Goal: Information Seeking & Learning: Learn about a topic

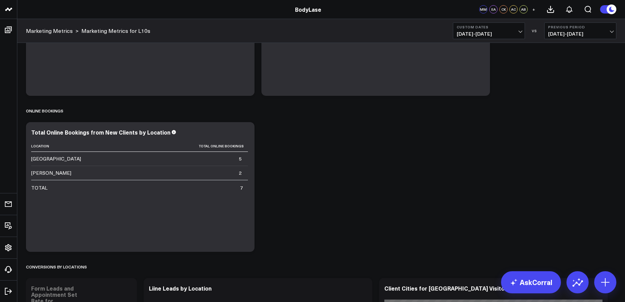
scroll to position [789, 0]
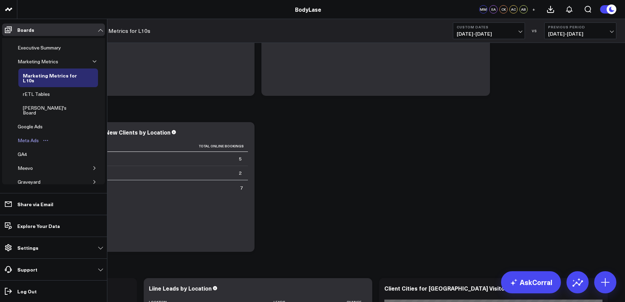
click at [32, 137] on div "Meta Ads" at bounding box center [28, 141] width 25 height 8
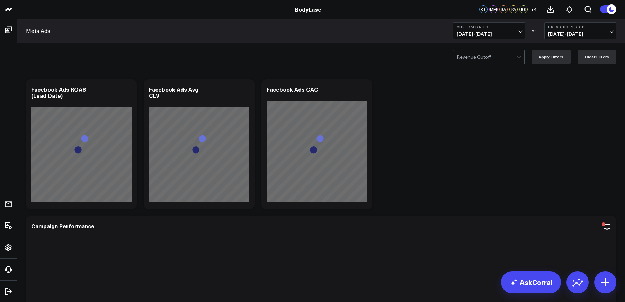
click at [511, 33] on span "[DATE] - [DATE]" at bounding box center [489, 34] width 64 height 6
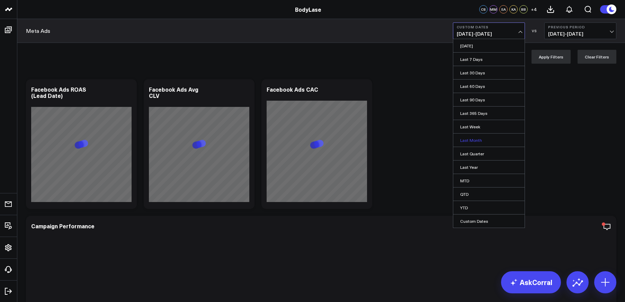
click at [477, 140] on link "Last Month" at bounding box center [489, 140] width 71 height 13
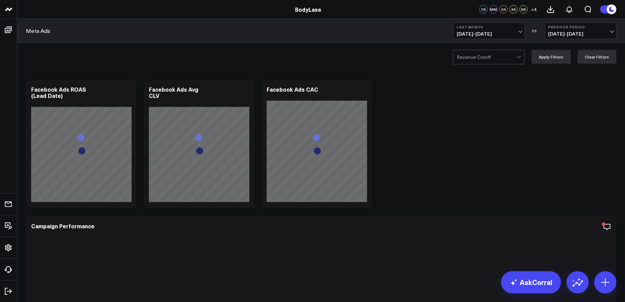
click at [602, 31] on span "[DATE] - [DATE]" at bounding box center [580, 34] width 64 height 6
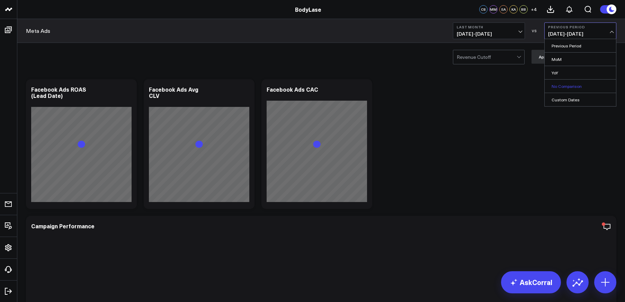
click at [570, 85] on link "No Comparison" at bounding box center [580, 86] width 71 height 13
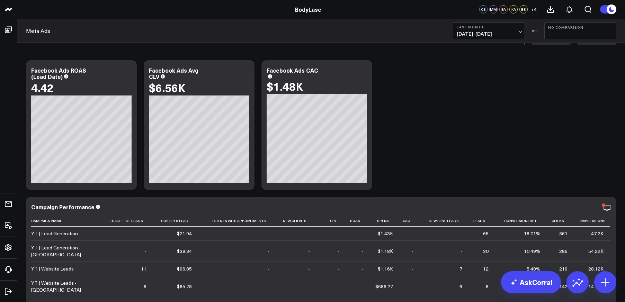
scroll to position [77, 0]
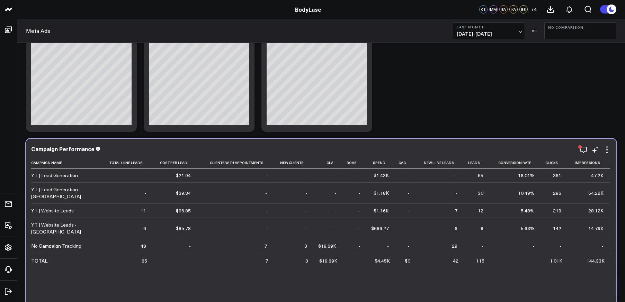
click at [72, 248] on div "No Campaign Tracking" at bounding box center [56, 246] width 50 height 7
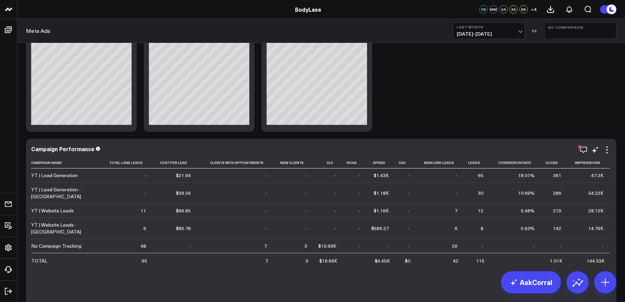
click at [71, 247] on div "No Campaign Tracking" at bounding box center [56, 246] width 50 height 7
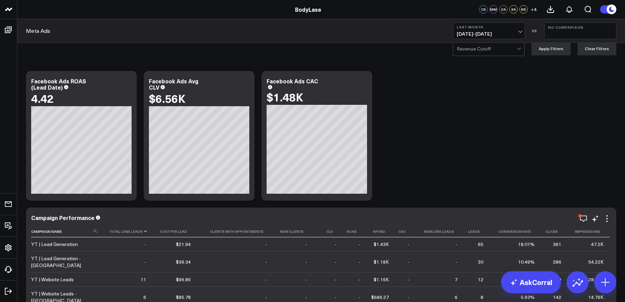
scroll to position [0, 0]
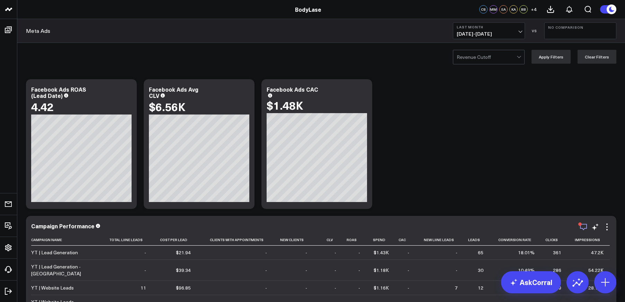
click at [581, 225] on div "button" at bounding box center [580, 224] width 3 height 3
click at [584, 226] on icon "button" at bounding box center [584, 227] width 8 height 8
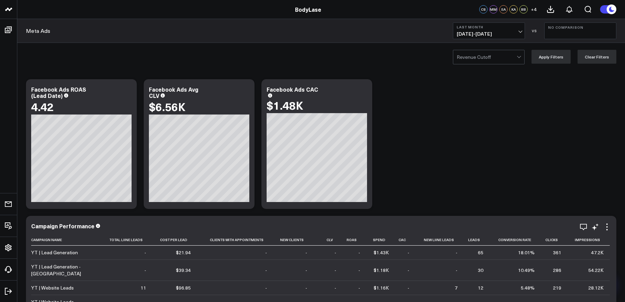
scroll to position [194, 0]
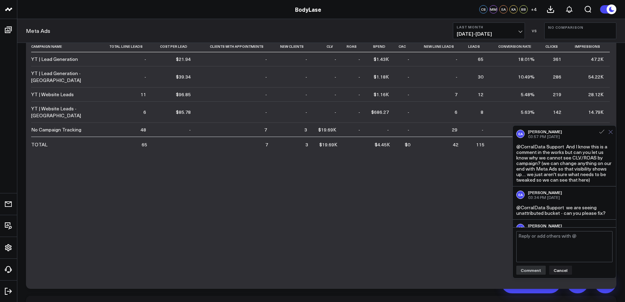
click at [610, 133] on icon at bounding box center [611, 132] width 5 height 5
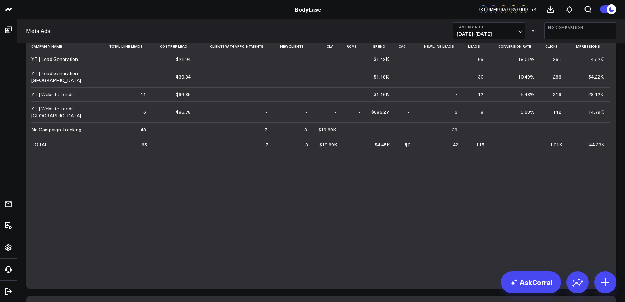
click at [240, 169] on div "Campaign Name Total Liine Leads Cost Per Lead Clients With Appointments New Cli…" at bounding box center [321, 161] width 580 height 241
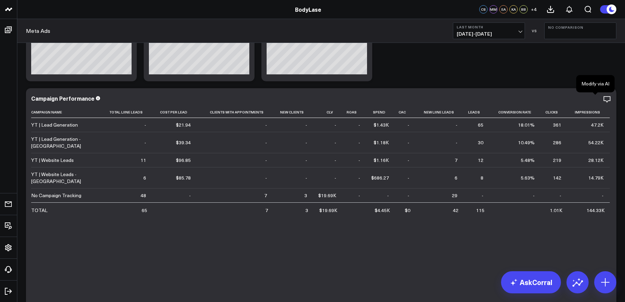
scroll to position [128, 0]
click at [607, 97] on icon at bounding box center [607, 96] width 1 height 1
click at [582, 99] on icon "button" at bounding box center [584, 100] width 8 height 8
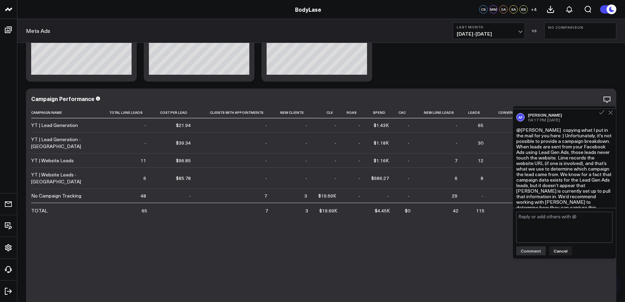
scroll to position [90, 0]
click at [614, 114] on div at bounding box center [606, 111] width 21 height 10
click at [611, 113] on icon at bounding box center [611, 113] width 5 height 5
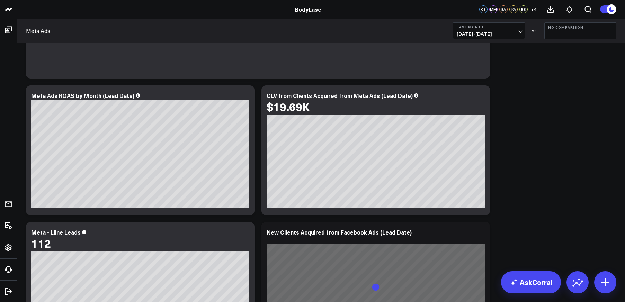
scroll to position [511, 0]
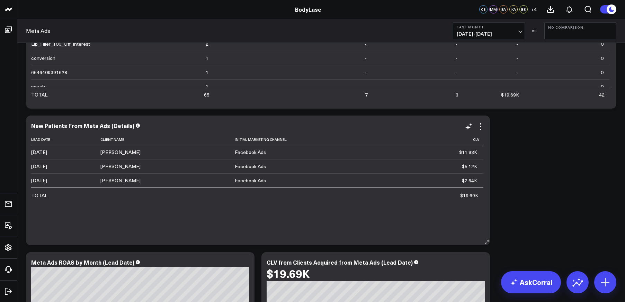
click at [47, 153] on div "[DATE]" at bounding box center [39, 152] width 16 height 7
click at [479, 159] on td "$5.12K" at bounding box center [448, 166] width 70 height 14
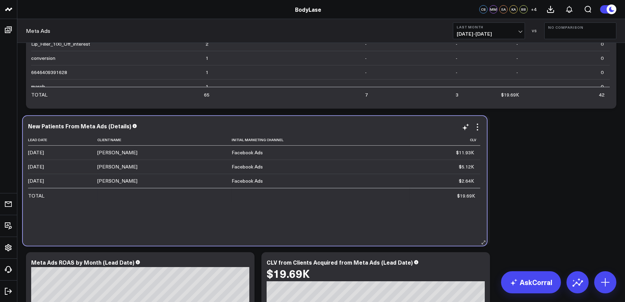
click at [476, 160] on td "$5.12K" at bounding box center [445, 167] width 70 height 14
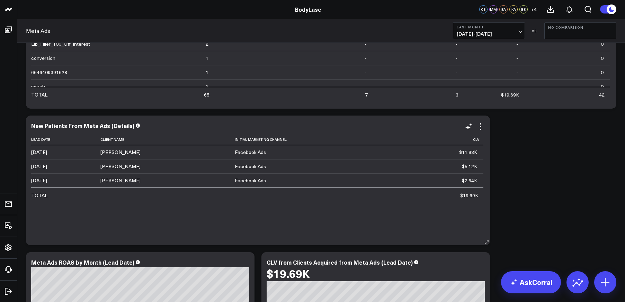
click at [467, 153] on div "$11.93K" at bounding box center [468, 152] width 18 height 7
click at [461, 153] on div "$11.93K" at bounding box center [468, 152] width 18 height 7
click at [47, 153] on div "[DATE]" at bounding box center [39, 152] width 16 height 7
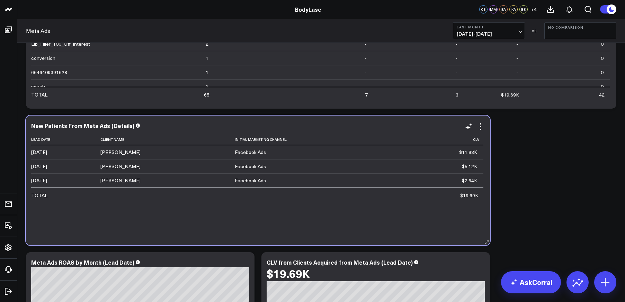
click at [95, 153] on td "[DATE]" at bounding box center [65, 153] width 69 height 14
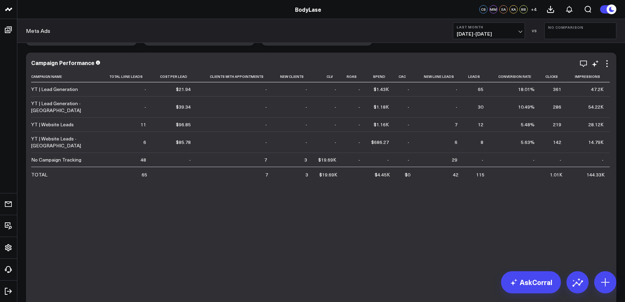
scroll to position [162, 0]
